Goal: Find specific page/section: Find specific page/section

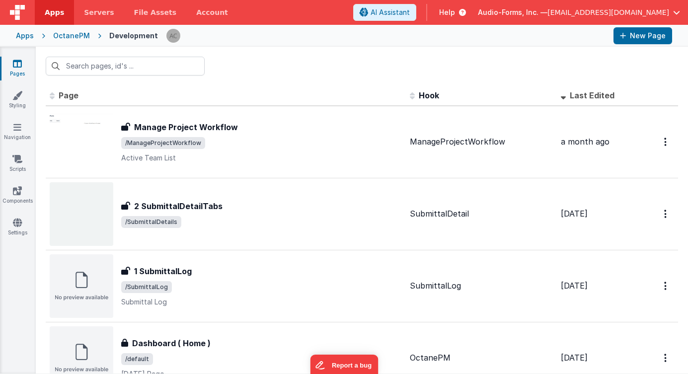
click at [98, 64] on input "text" at bounding box center [125, 66] width 159 height 19
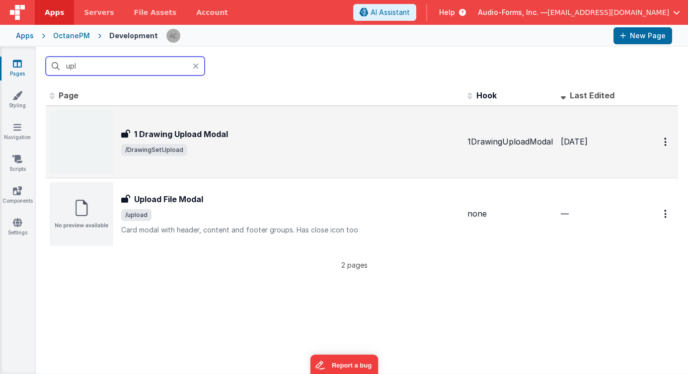
type input "upl"
click at [230, 146] on span "/DrawingSetUpload" at bounding box center [290, 150] width 338 height 12
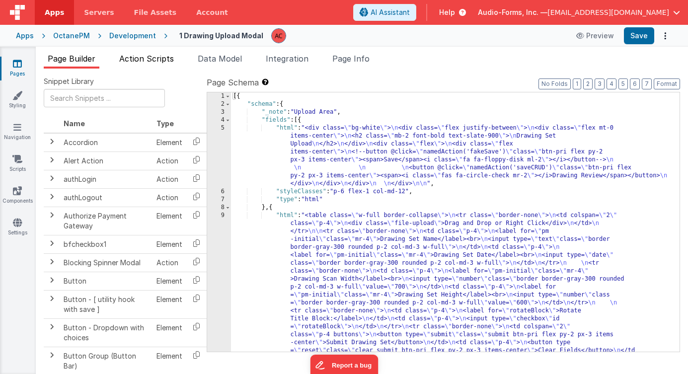
click at [159, 60] on span "Action Scripts" at bounding box center [146, 59] width 55 height 10
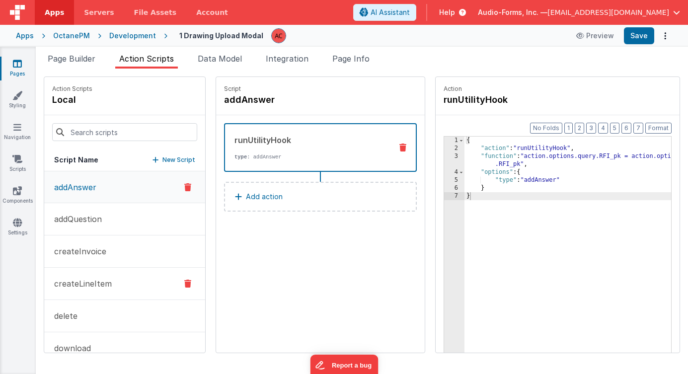
click at [93, 287] on p "createLineItem" at bounding box center [80, 284] width 64 height 12
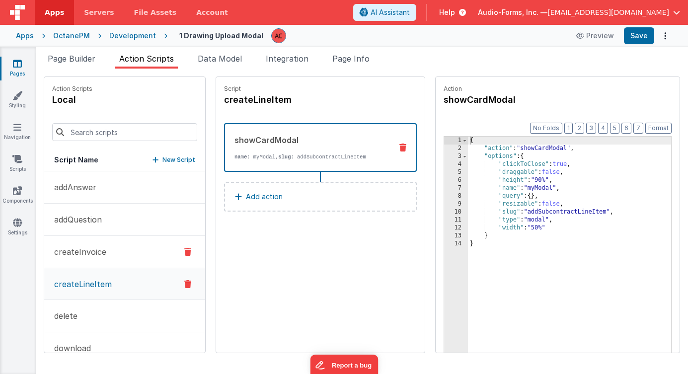
click at [90, 236] on button "createInvoice" at bounding box center [124, 252] width 161 height 32
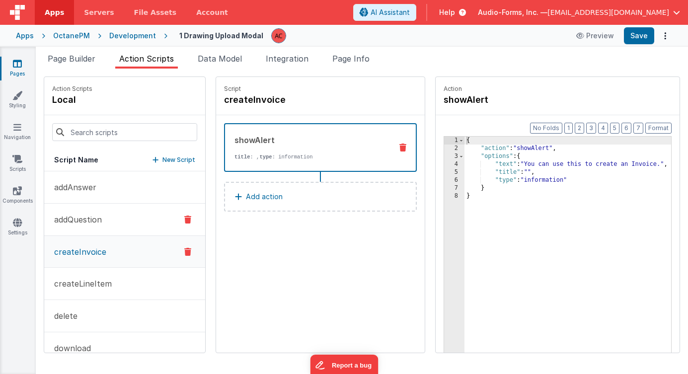
click at [91, 229] on button "addQuestion" at bounding box center [124, 220] width 161 height 32
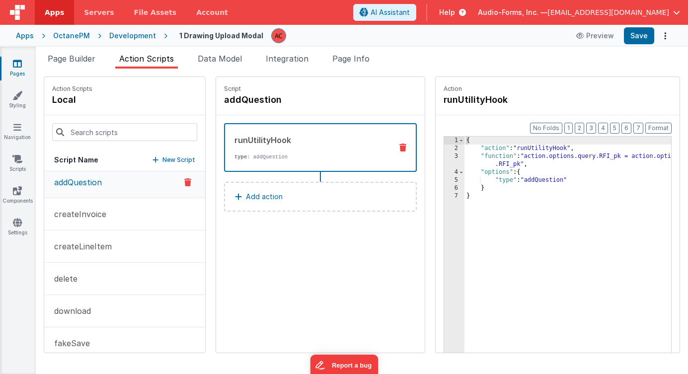
scroll to position [278, 0]
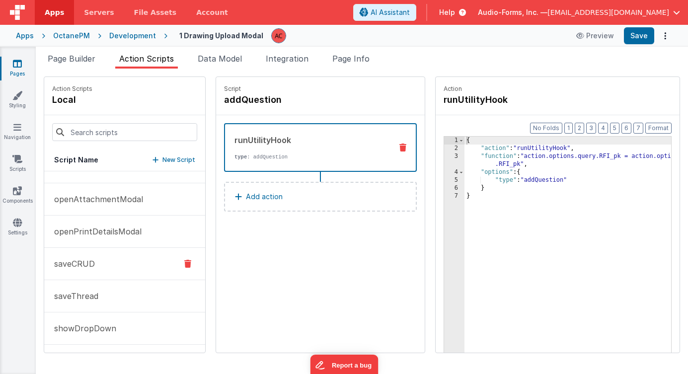
click at [74, 258] on p "saveCRUD" at bounding box center [71, 264] width 47 height 12
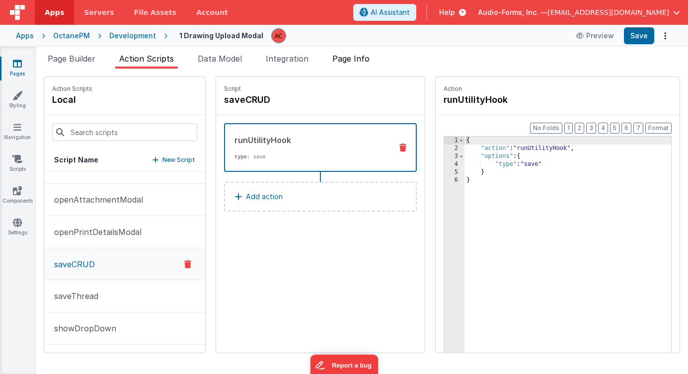
click at [350, 65] on li "Page Info" at bounding box center [350, 61] width 45 height 16
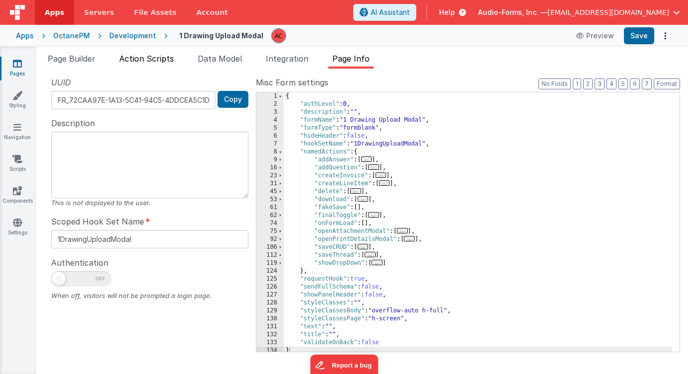
click at [157, 59] on span "Action Scripts" at bounding box center [146, 59] width 55 height 10
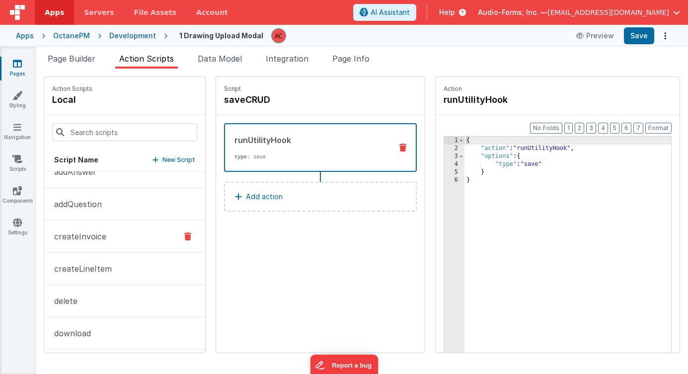
scroll to position [0, 0]
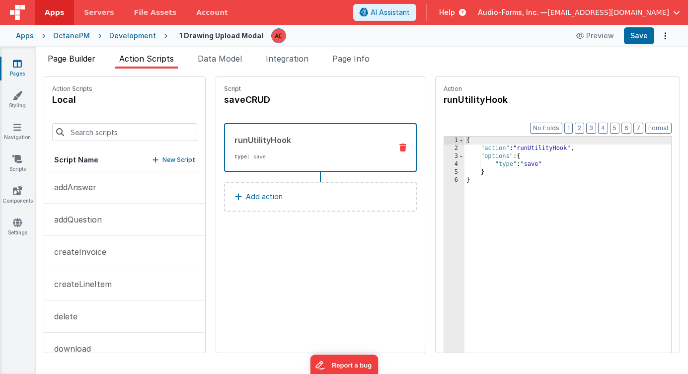
click at [79, 62] on span "Page Builder" at bounding box center [72, 59] width 48 height 10
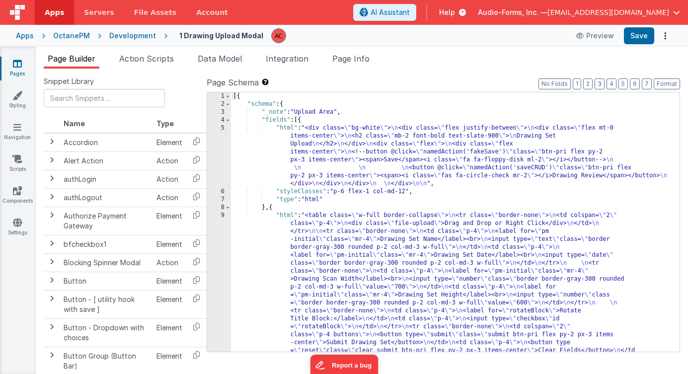
click at [261, 149] on div "[{ "schema" : { "_note" : "Upload Area" , "fields" : [{ "html" : "<div class= \…" at bounding box center [451, 301] width 441 height 418
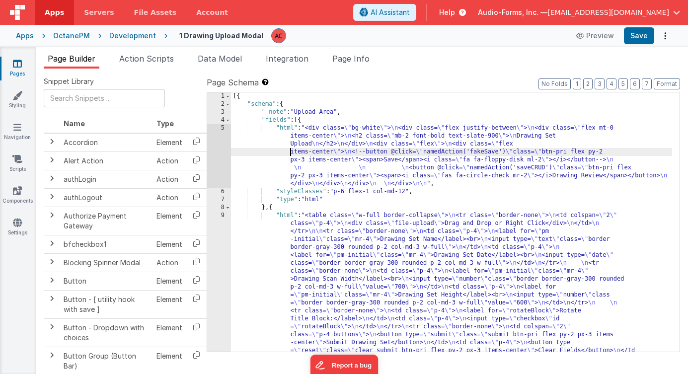
click at [258, 148] on div "[{ "schema" : { "_note" : "Upload Area" , "fields" : [{ "html" : "<div class= \…" at bounding box center [451, 301] width 441 height 418
click at [21, 65] on icon at bounding box center [17, 64] width 9 height 10
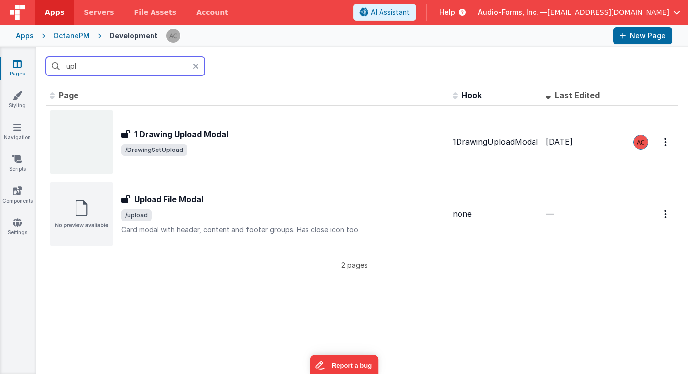
click at [113, 69] on input "upl" at bounding box center [125, 66] width 159 height 19
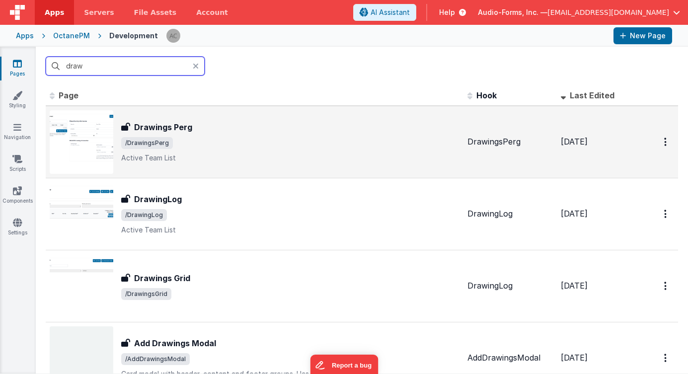
type input "draw"
click at [215, 139] on span "/DrawingsPerg" at bounding box center [290, 143] width 338 height 12
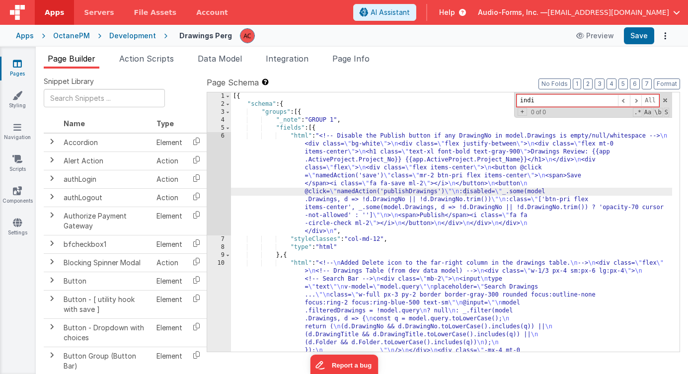
type input "indi"
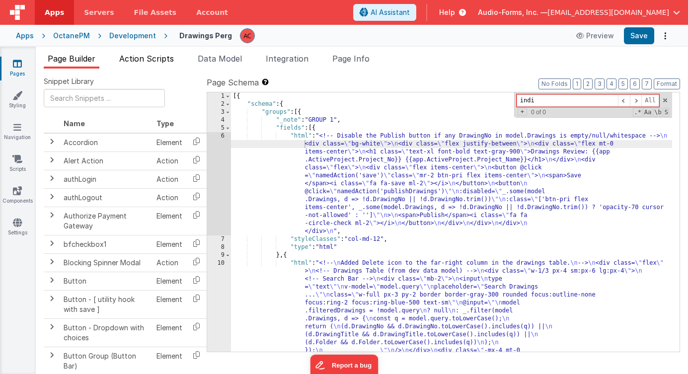
click at [158, 64] on li "Action Scripts" at bounding box center [146, 61] width 63 height 16
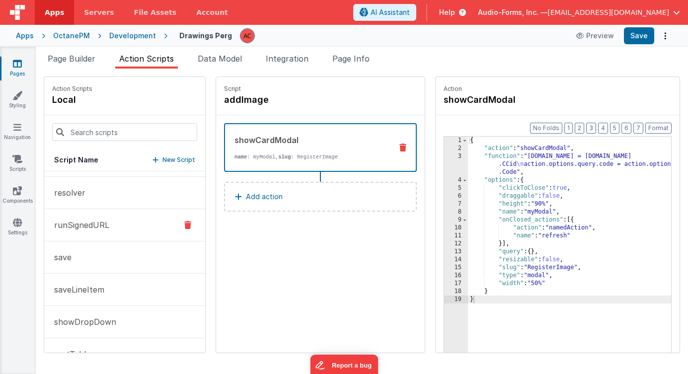
scroll to position [633, 0]
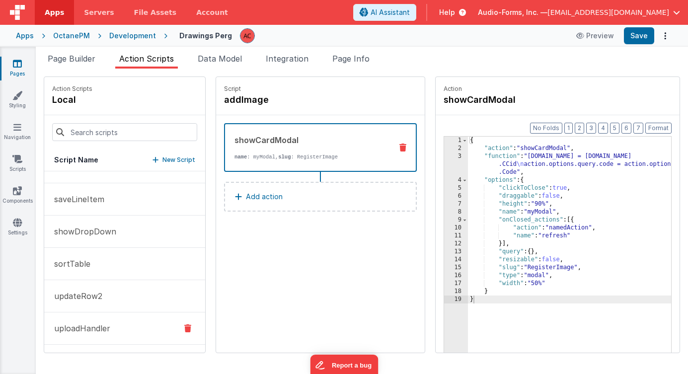
click at [88, 329] on p "uploadHandler" at bounding box center [79, 328] width 62 height 12
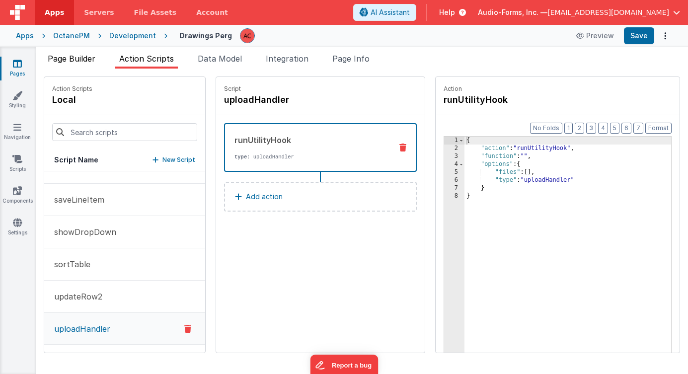
click at [61, 61] on span "Page Builder" at bounding box center [72, 59] width 48 height 10
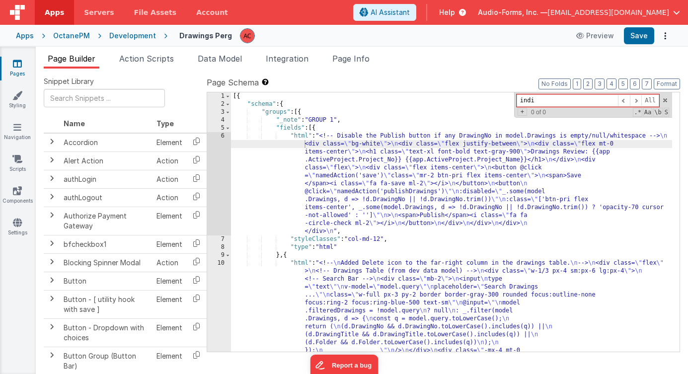
click at [25, 64] on link "Pages" at bounding box center [18, 69] width 36 height 20
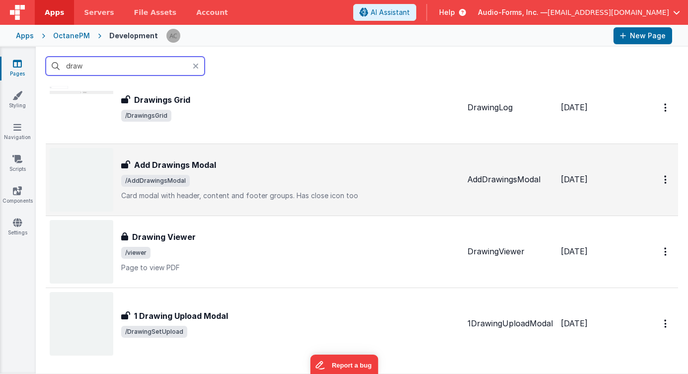
scroll to position [180, 0]
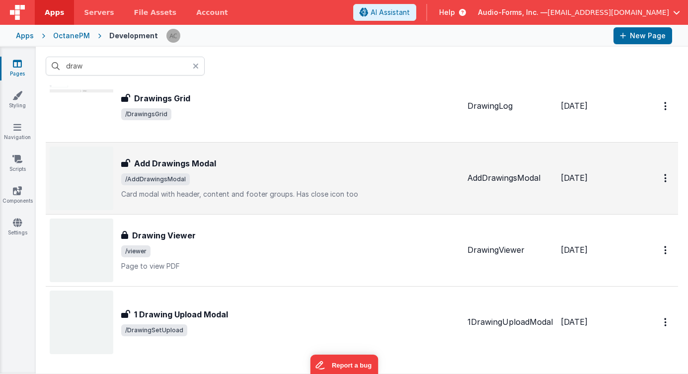
click at [278, 166] on div "Add Drawings Modal" at bounding box center [290, 164] width 338 height 12
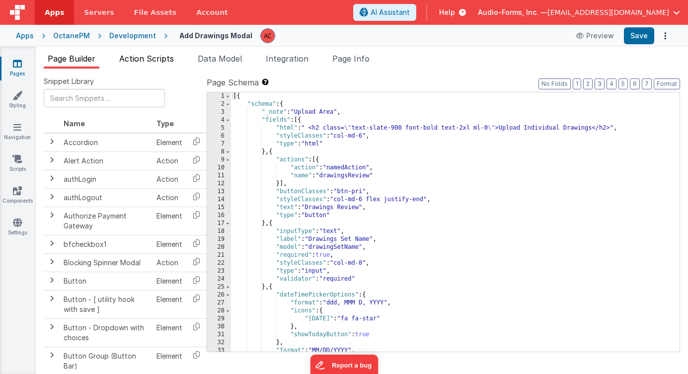
click at [149, 59] on span "Action Scripts" at bounding box center [146, 59] width 55 height 10
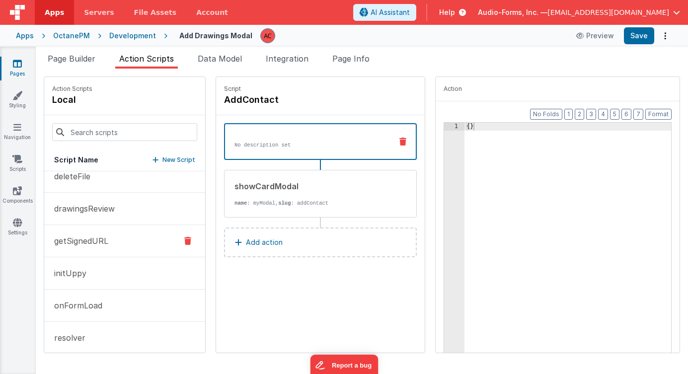
click at [85, 242] on p "getSignedURL" at bounding box center [78, 241] width 60 height 12
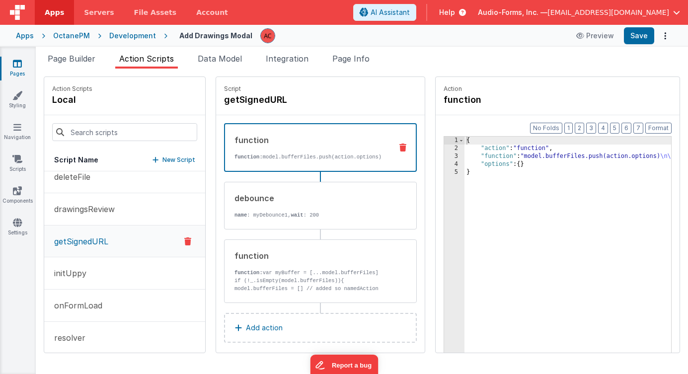
scroll to position [108, 0]
click at [268, 218] on div "debounce name : myDebounce1, wait : 200" at bounding box center [305, 205] width 160 height 27
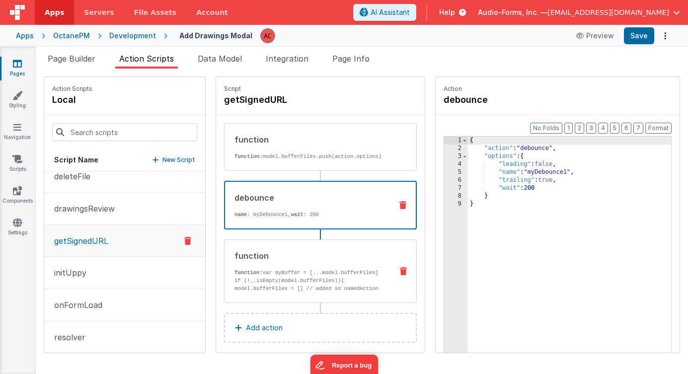
click at [251, 277] on p "function: var myBuffer = [...model.bufferFiles]" at bounding box center [310, 273] width 150 height 8
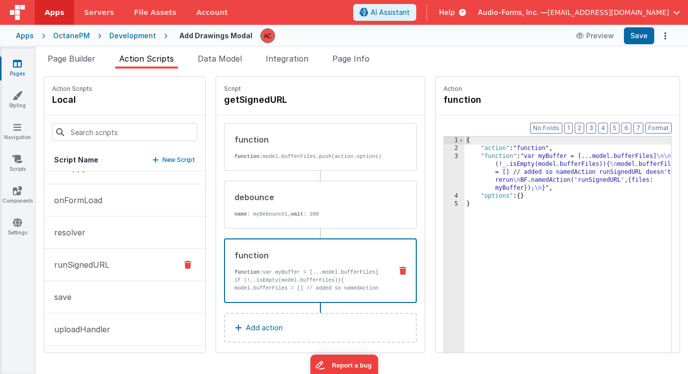
scroll to position [214, 0]
click at [88, 261] on p "runSignedURL" at bounding box center [78, 264] width 61 height 12
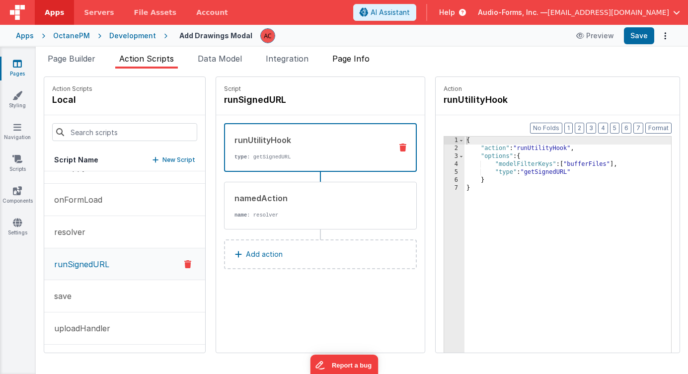
click at [359, 61] on span "Page Info" at bounding box center [350, 59] width 37 height 10
